Goal: Task Accomplishment & Management: Use online tool/utility

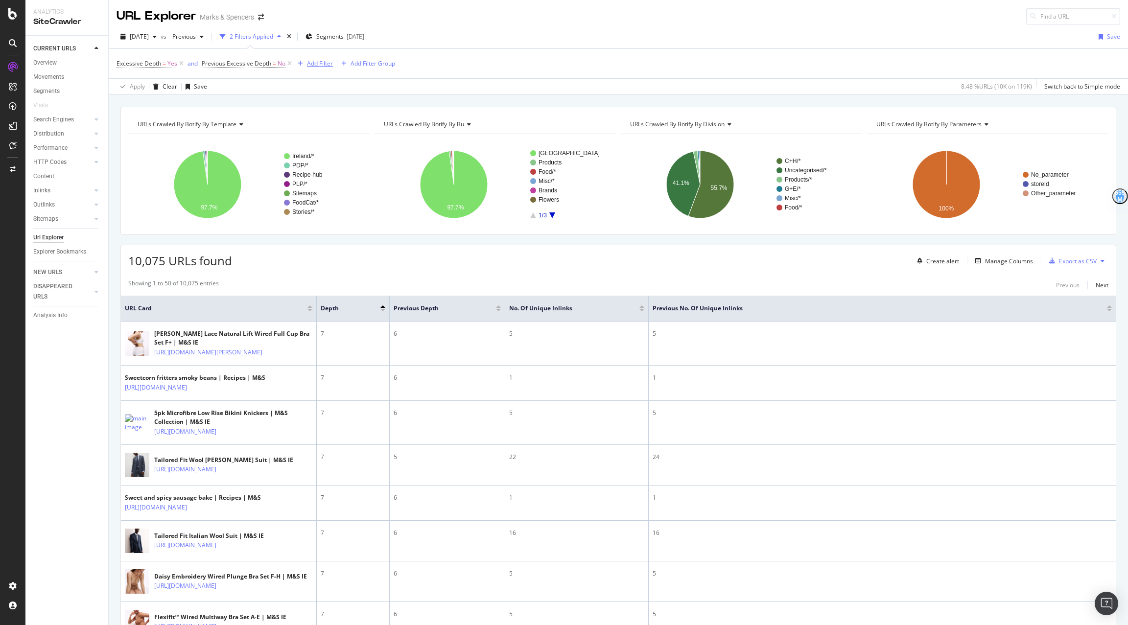
click at [320, 68] on div "Add Filter" at bounding box center [313, 63] width 39 height 11
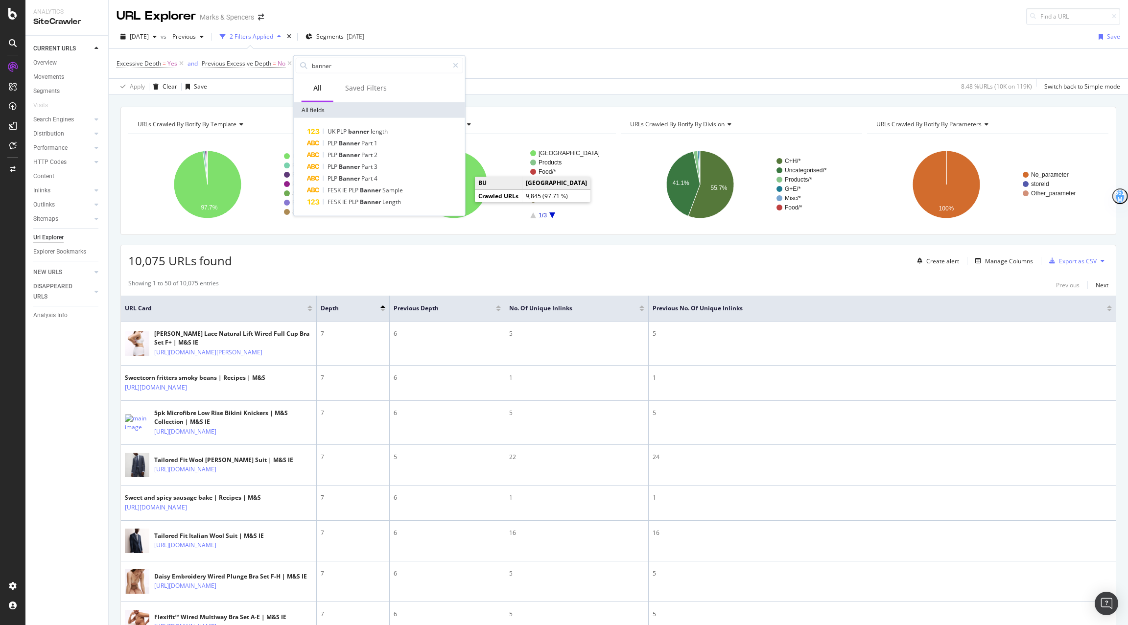
type input "banner"
